Goal: Find specific page/section: Find specific page/section

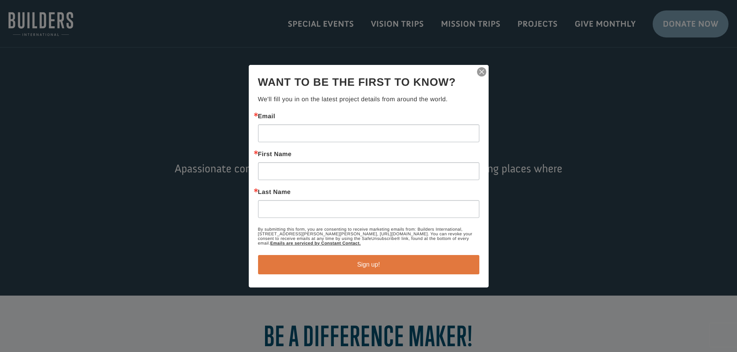
click at [482, 66] on div "Thanks for signing up! You can unsubscribe at any time using the Unsubscribe li…" at bounding box center [369, 176] width 240 height 223
click at [480, 73] on img "button" at bounding box center [481, 72] width 11 height 11
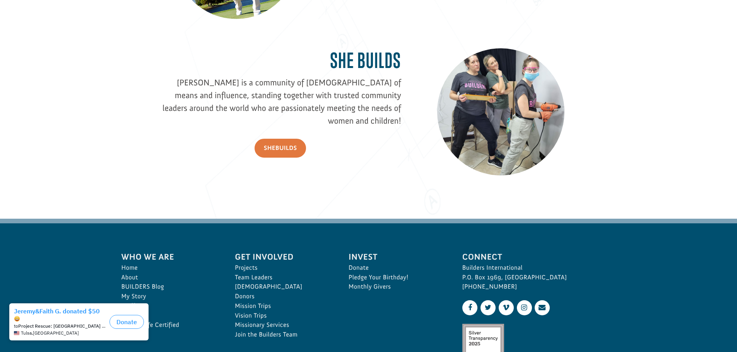
scroll to position [1121, 0]
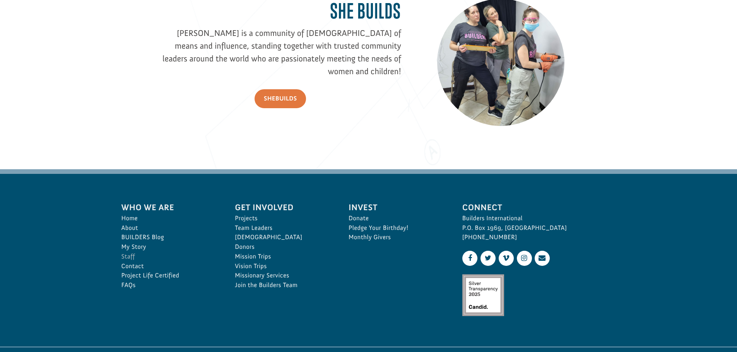
click at [122, 257] on link "Staff" at bounding box center [169, 257] width 97 height 10
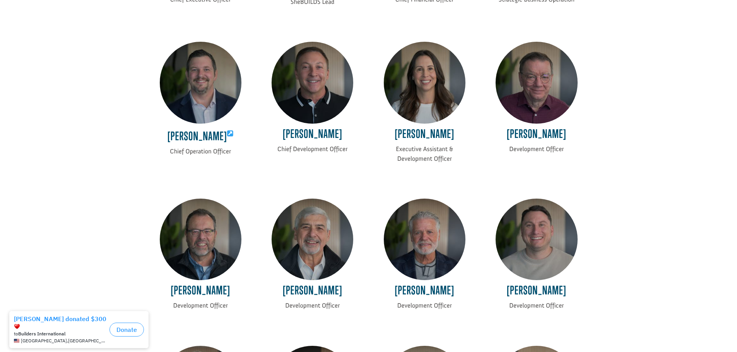
scroll to position [271, 0]
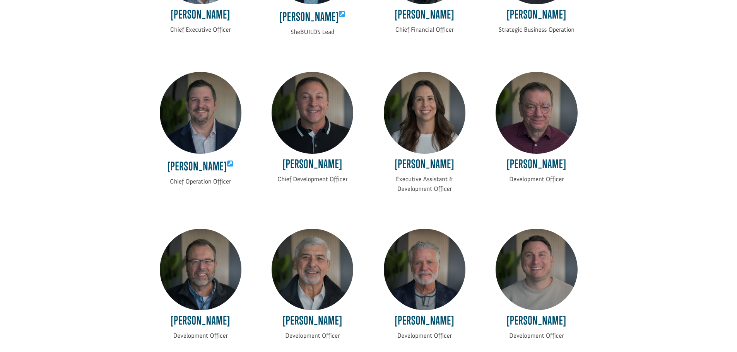
click at [318, 118] on img at bounding box center [312, 113] width 82 height 82
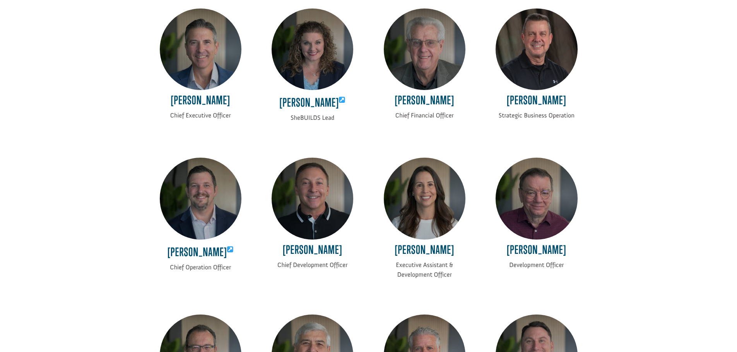
scroll to position [193, 0]
